Goal: Task Accomplishment & Management: Manage account settings

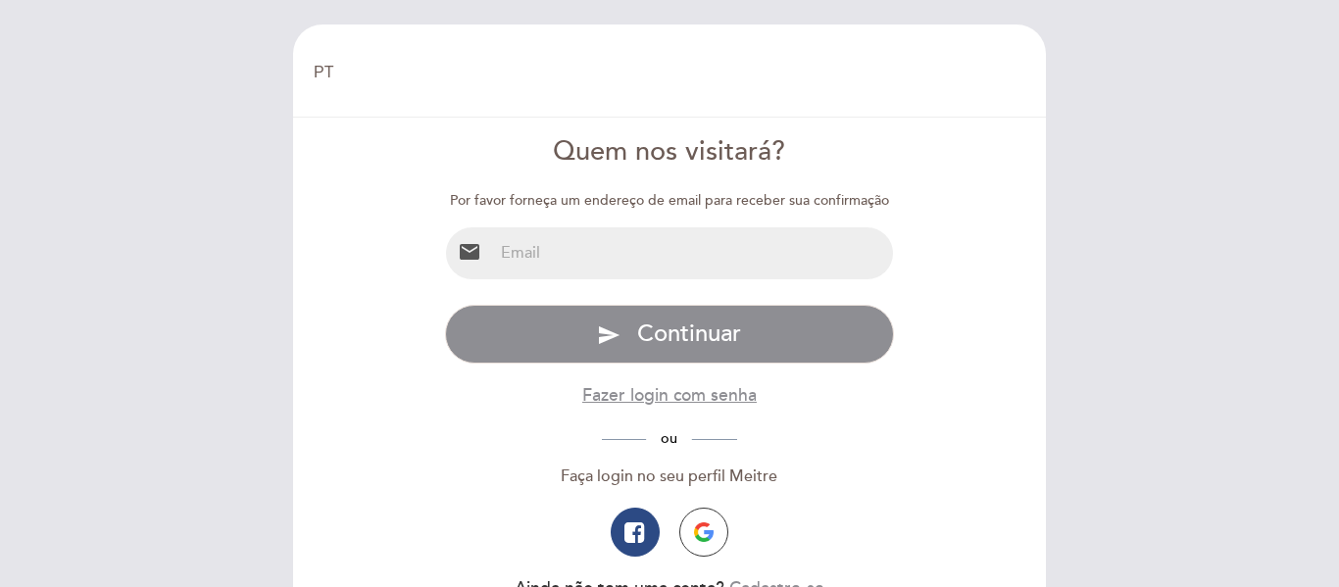
select select "pt"
type input "[EMAIL_ADDRESS][PERSON_NAME][DOMAIN_NAME][PERSON_NAME]"
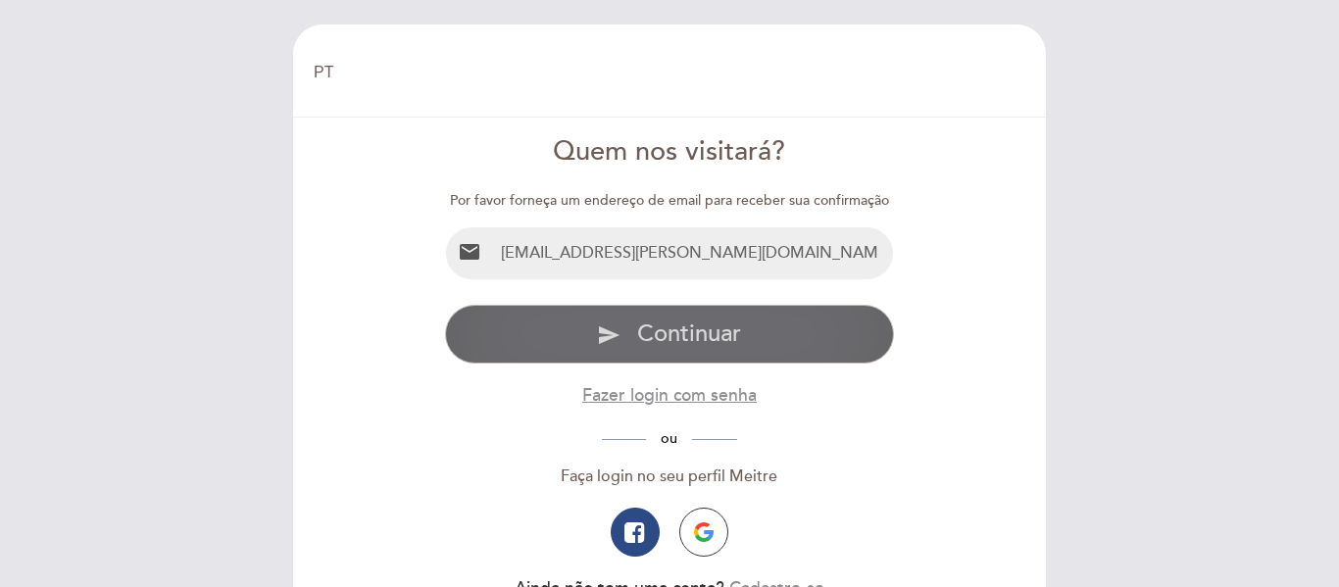
click at [683, 335] on span "Continuar" at bounding box center [689, 334] width 104 height 28
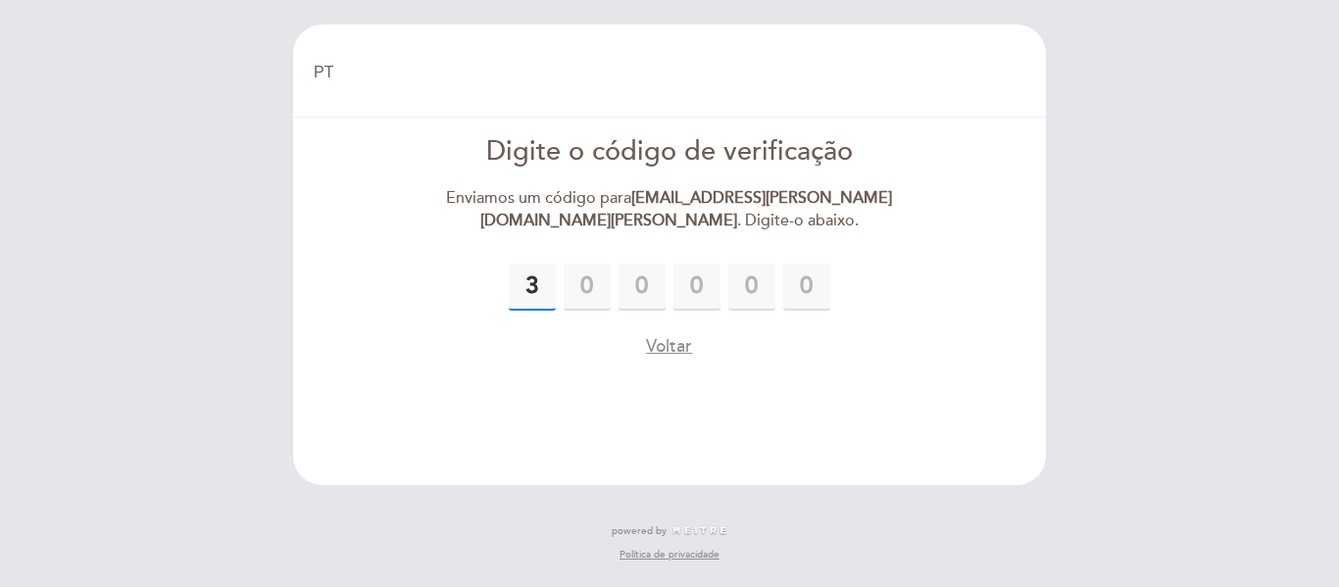
type input "3"
type input "0"
type input "6"
type input "4"
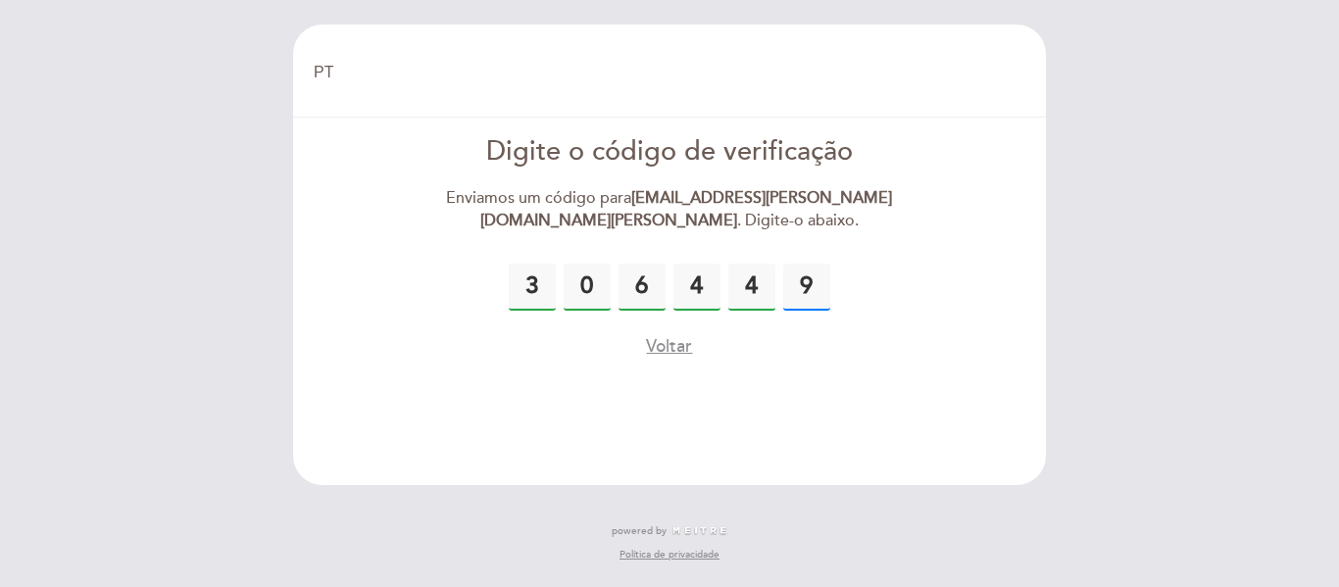
type input "9"
